Goal: Task Accomplishment & Management: Manage account settings

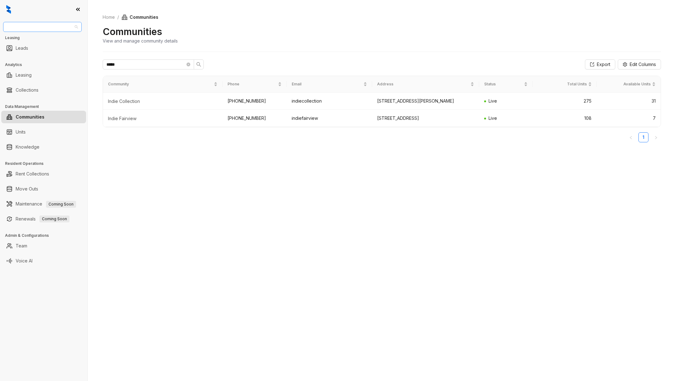
click at [48, 31] on span "Raintree Partners" at bounding box center [42, 26] width 71 height 9
type input "****"
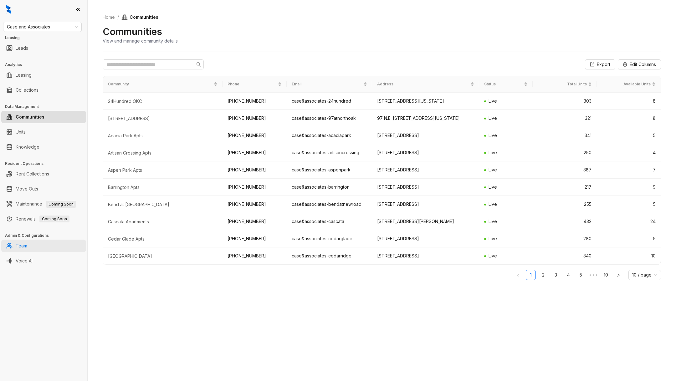
click at [27, 250] on link "Team" at bounding box center [22, 246] width 12 height 13
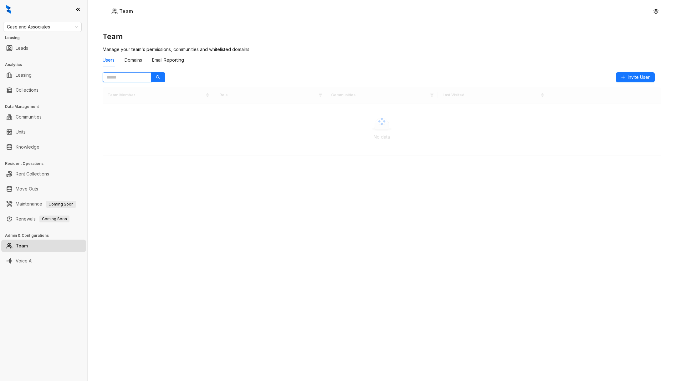
click at [125, 75] on input "text" at bounding box center [124, 77] width 36 height 7
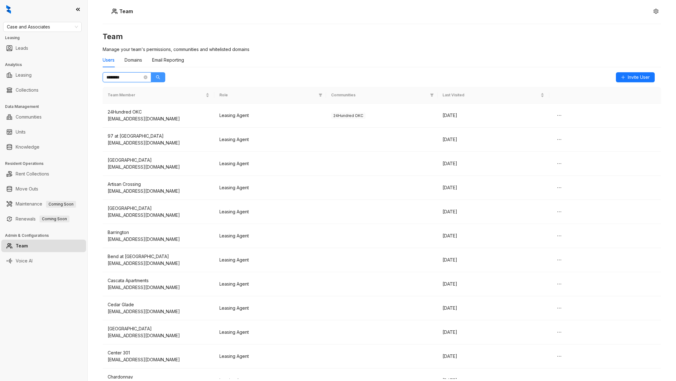
click at [156, 77] on button "button" at bounding box center [158, 77] width 14 height 10
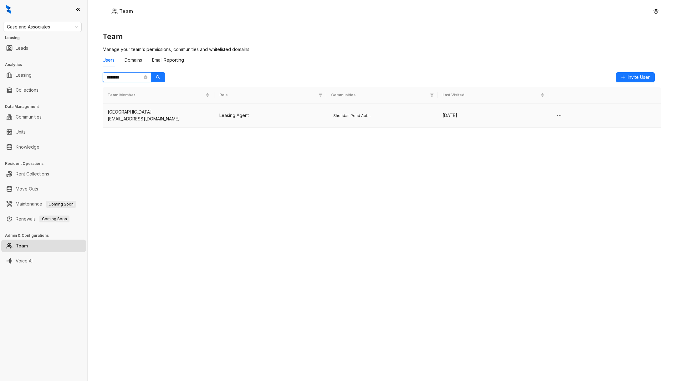
type input "********"
click at [164, 125] on td "Sheridan Pond Apartments sheridanpond@caseusa.com" at bounding box center [159, 116] width 112 height 24
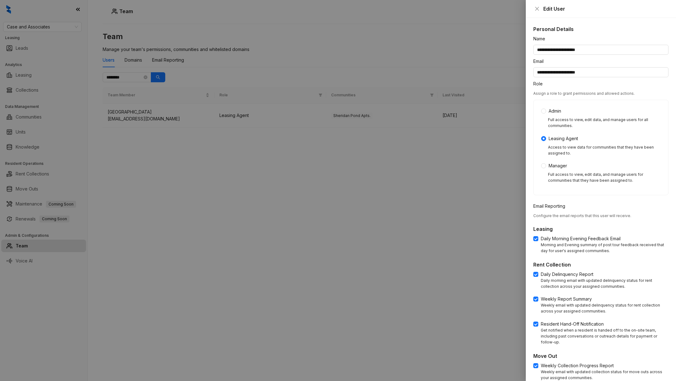
scroll to position [107, 0]
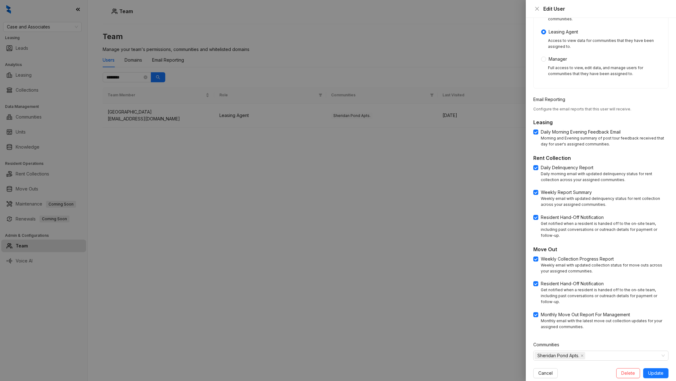
click at [63, 7] on div at bounding box center [338, 190] width 676 height 381
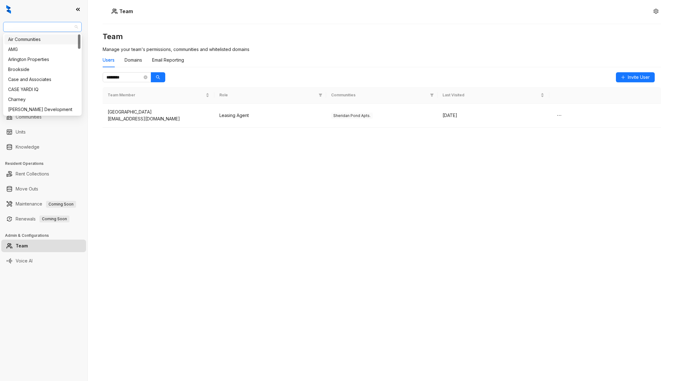
click at [52, 23] on span "Case and Associates" at bounding box center [42, 26] width 71 height 9
click at [69, 222] on link "Renewals Coming Soon" at bounding box center [43, 219] width 54 height 13
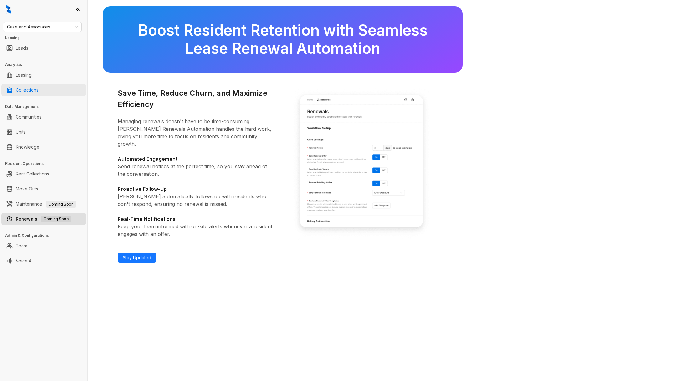
click at [38, 84] on link "Collections" at bounding box center [27, 90] width 23 height 13
click at [27, 90] on link "Collections" at bounding box center [27, 90] width 23 height 13
click at [33, 89] on link "Collections" at bounding box center [27, 90] width 23 height 13
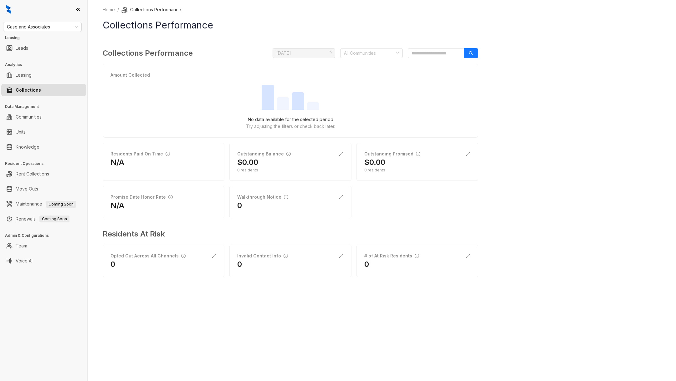
click at [369, 47] on div "Home / Collections Performance Collections Performance Collections Performance …" at bounding box center [291, 146] width 376 height 280
click at [427, 54] on input "search" at bounding box center [436, 53] width 56 height 10
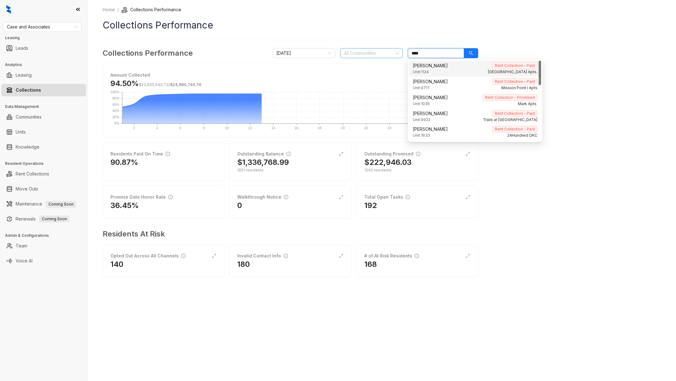
type input "****"
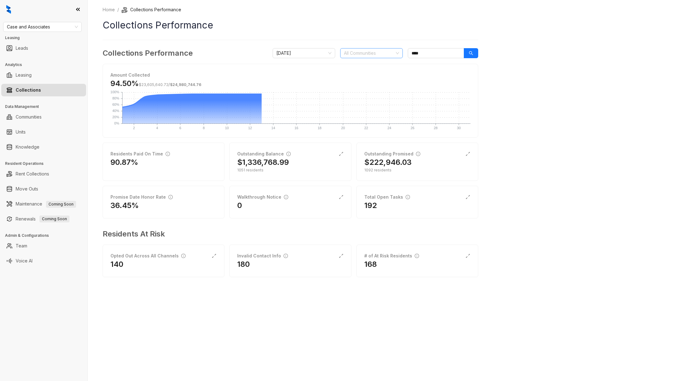
click at [362, 58] on div "All Communities" at bounding box center [371, 53] width 63 height 10
click at [362, 56] on div at bounding box center [368, 53] width 54 height 9
type input "****"
click at [515, 198] on div "Home / Collections Performance Collections Performance Collections Performance …" at bounding box center [382, 190] width 588 height 381
click at [400, 194] on div "Total Open Tasks" at bounding box center [387, 197] width 46 height 7
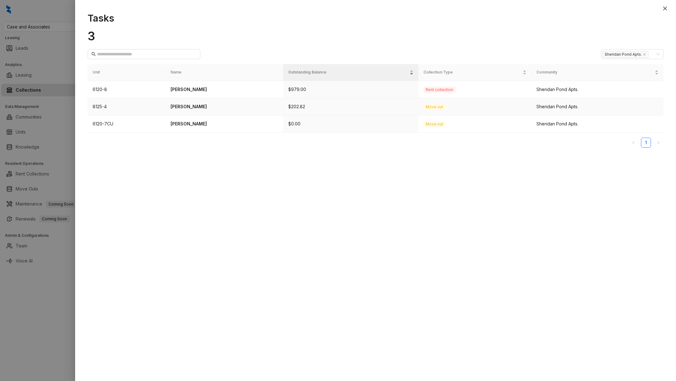
click at [186, 104] on p "Michelle Gregg" at bounding box center [225, 106] width 108 height 7
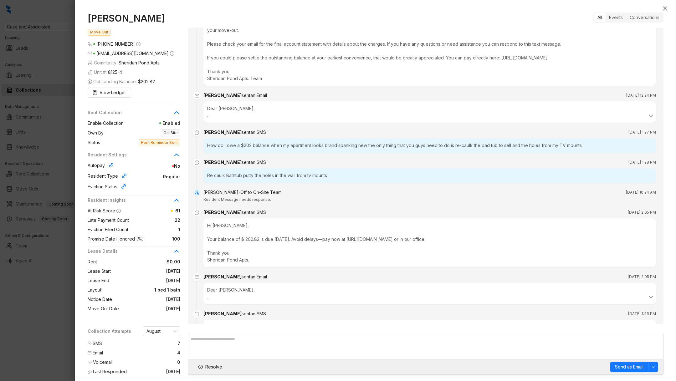
scroll to position [4231, 0]
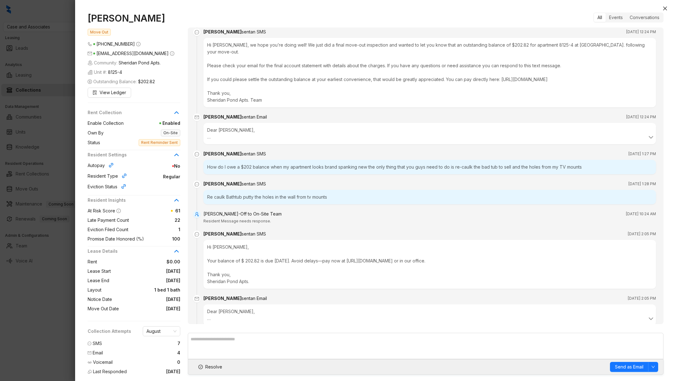
click at [45, 319] on div at bounding box center [338, 190] width 676 height 381
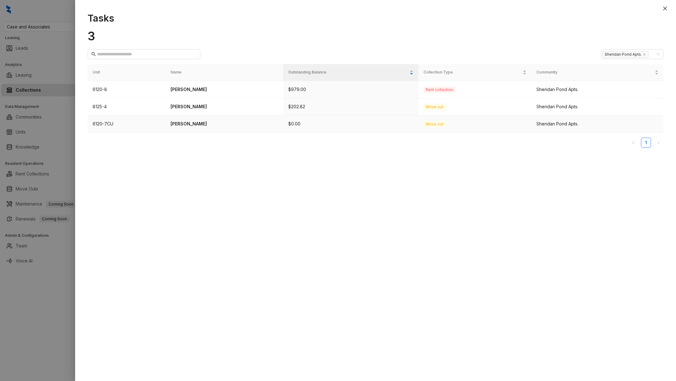
click at [185, 124] on p "Aaron Houghtaling" at bounding box center [225, 124] width 108 height 7
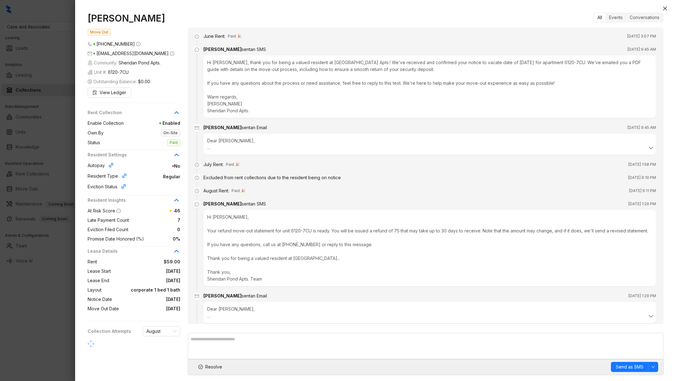
scroll to position [65, 0]
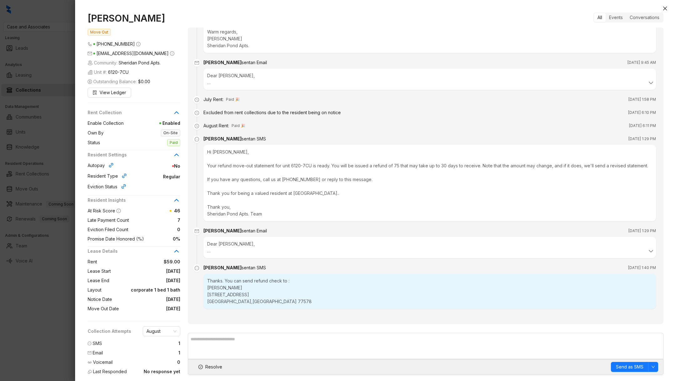
click at [205, 250] on div "Dear Aaron, Attached is your refund move-out statement for unit 6120-7CU. You w…" at bounding box center [429, 247] width 453 height 21
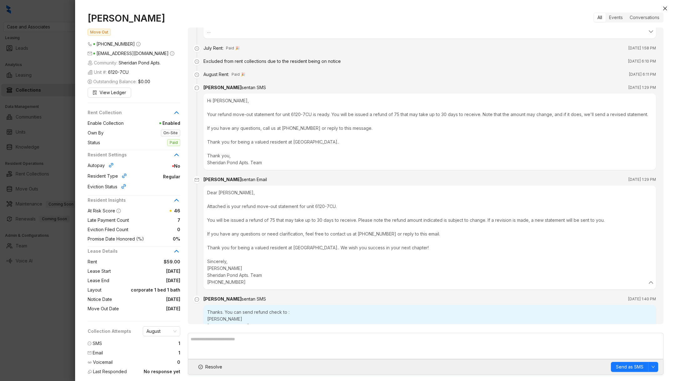
scroll to position [148, 0]
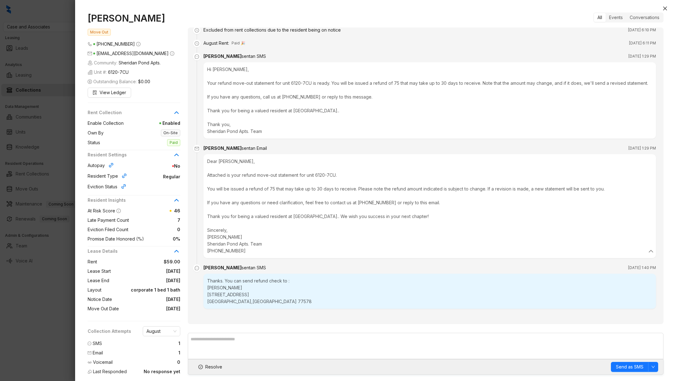
click at [34, 308] on div at bounding box center [338, 190] width 676 height 381
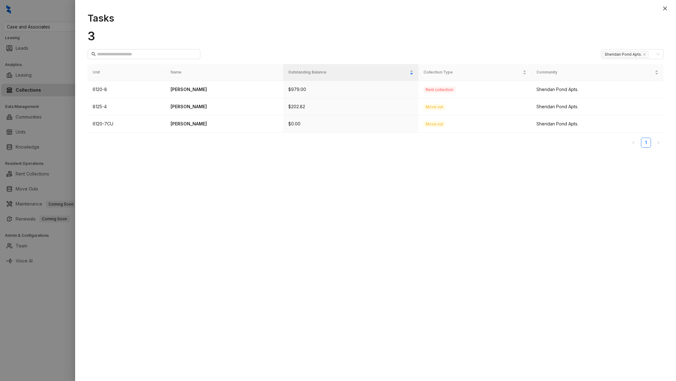
click at [49, 29] on div at bounding box center [338, 190] width 676 height 381
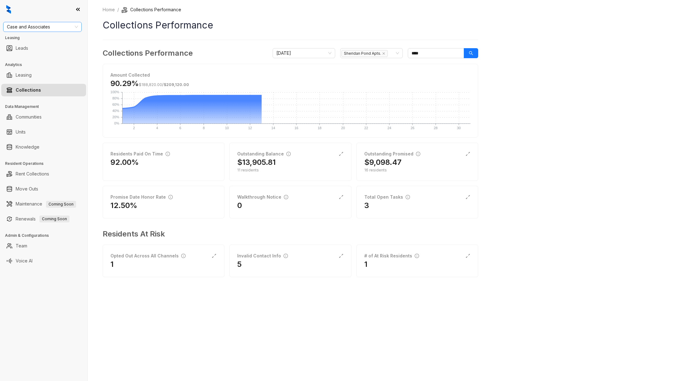
click at [49, 28] on span "Case and Associates" at bounding box center [42, 26] width 71 height 9
type input "***"
click at [41, 90] on link "Collections" at bounding box center [28, 90] width 25 height 13
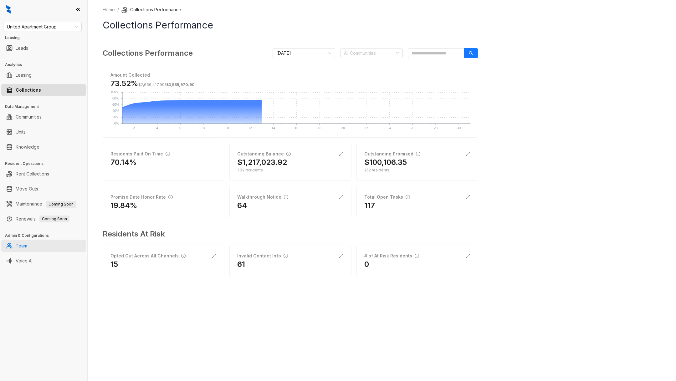
click at [24, 250] on link "Team" at bounding box center [22, 246] width 12 height 13
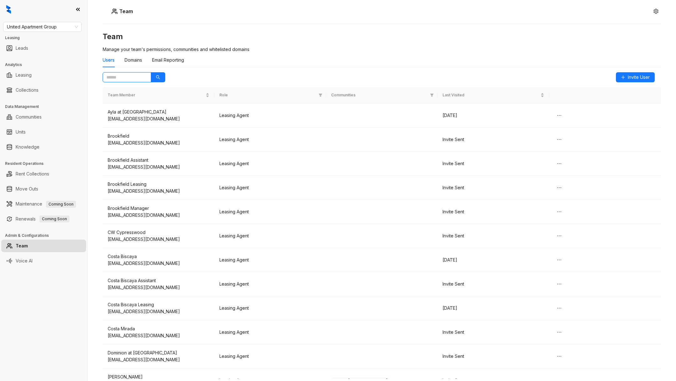
click at [130, 77] on input "text" at bounding box center [124, 77] width 36 height 7
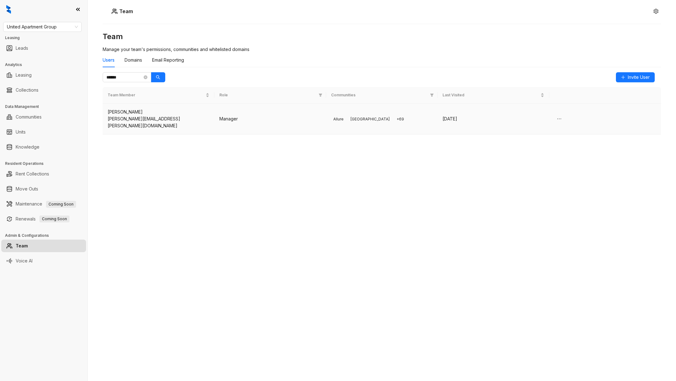
click at [407, 123] on td "Allure Amberwood + 69" at bounding box center [382, 119] width 112 height 31
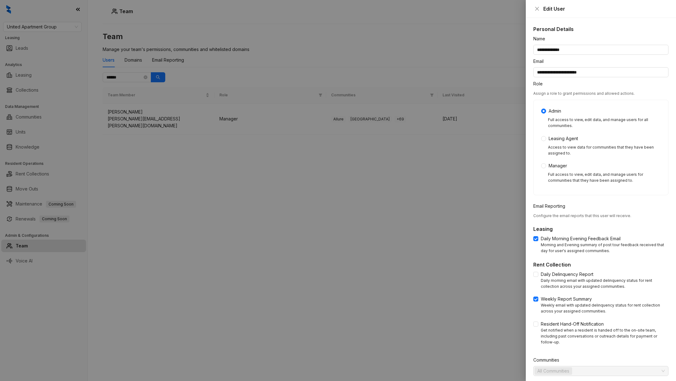
scroll to position [21, 0]
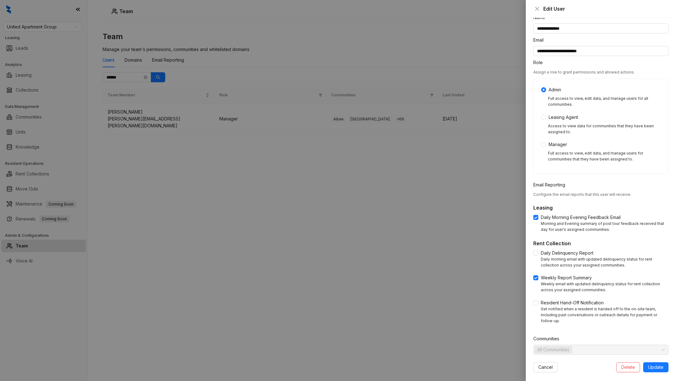
click at [577, 346] on div "All Communities" at bounding box center [598, 350] width 126 height 9
click at [598, 346] on div "All Communities" at bounding box center [598, 350] width 126 height 9
click at [561, 346] on span "All Communities" at bounding box center [553, 349] width 32 height 7
click at [654, 346] on div "All Communities" at bounding box center [598, 350] width 126 height 9
click at [554, 346] on div "All Communities" at bounding box center [556, 350] width 42 height 9
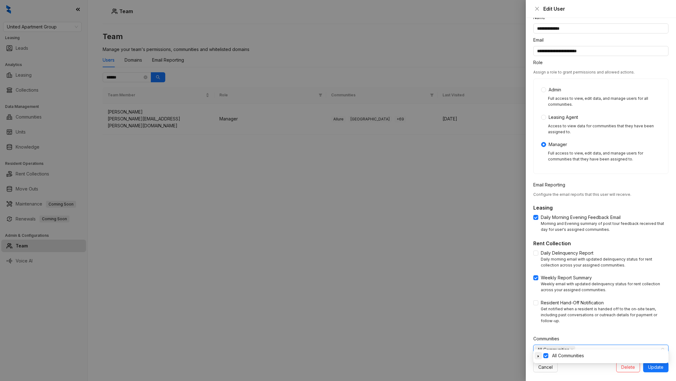
click at [538, 354] on span at bounding box center [539, 356] width 8 height 8
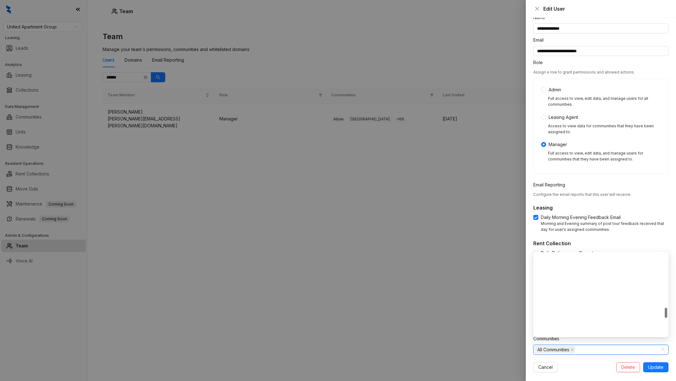
scroll to position [558, 0]
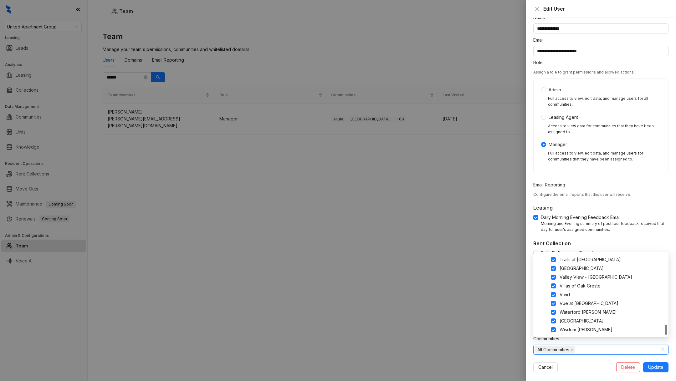
click at [542, 93] on div "Admin Full access to view, edit data, and manage users for all communities. Lea…" at bounding box center [601, 126] width 120 height 80
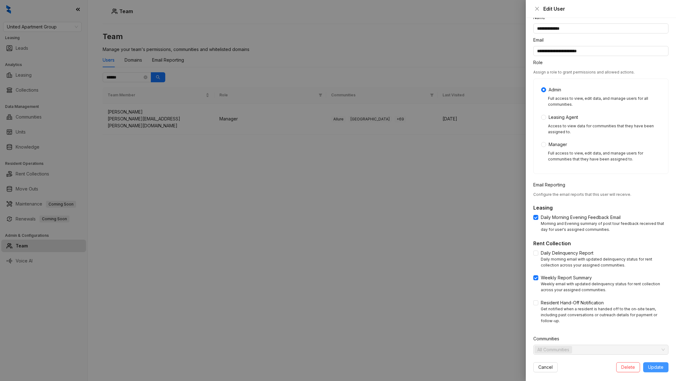
click at [652, 362] on button "Update" at bounding box center [655, 367] width 25 height 10
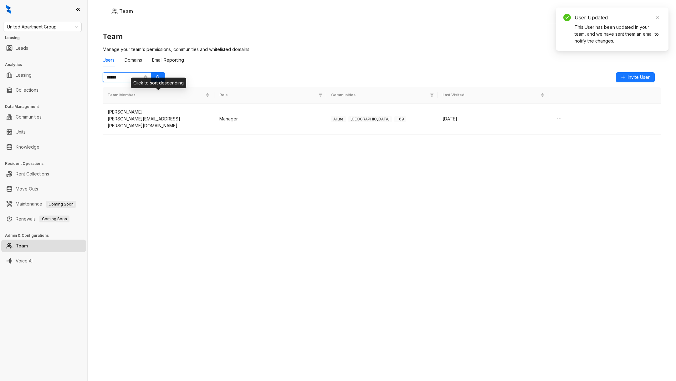
click at [122, 79] on input "******" at bounding box center [124, 77] width 36 height 7
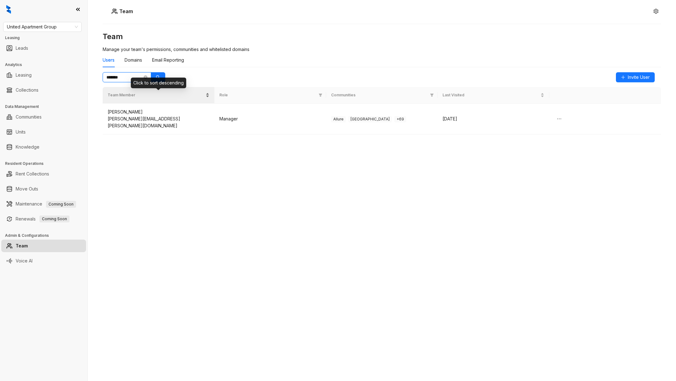
type input "*******"
click at [142, 114] on div "Tiffany Gilbert" at bounding box center [159, 112] width 102 height 7
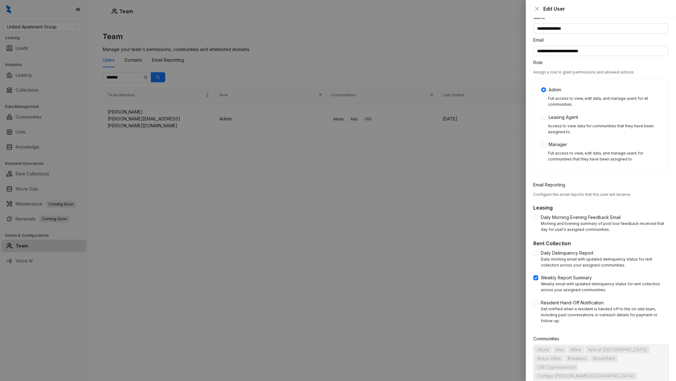
click at [469, 179] on div at bounding box center [338, 190] width 676 height 381
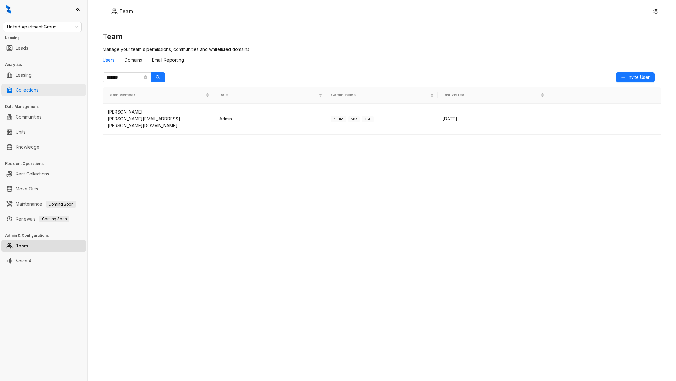
click at [38, 90] on link "Collections" at bounding box center [27, 90] width 23 height 13
